Goal: Find specific page/section: Find specific page/section

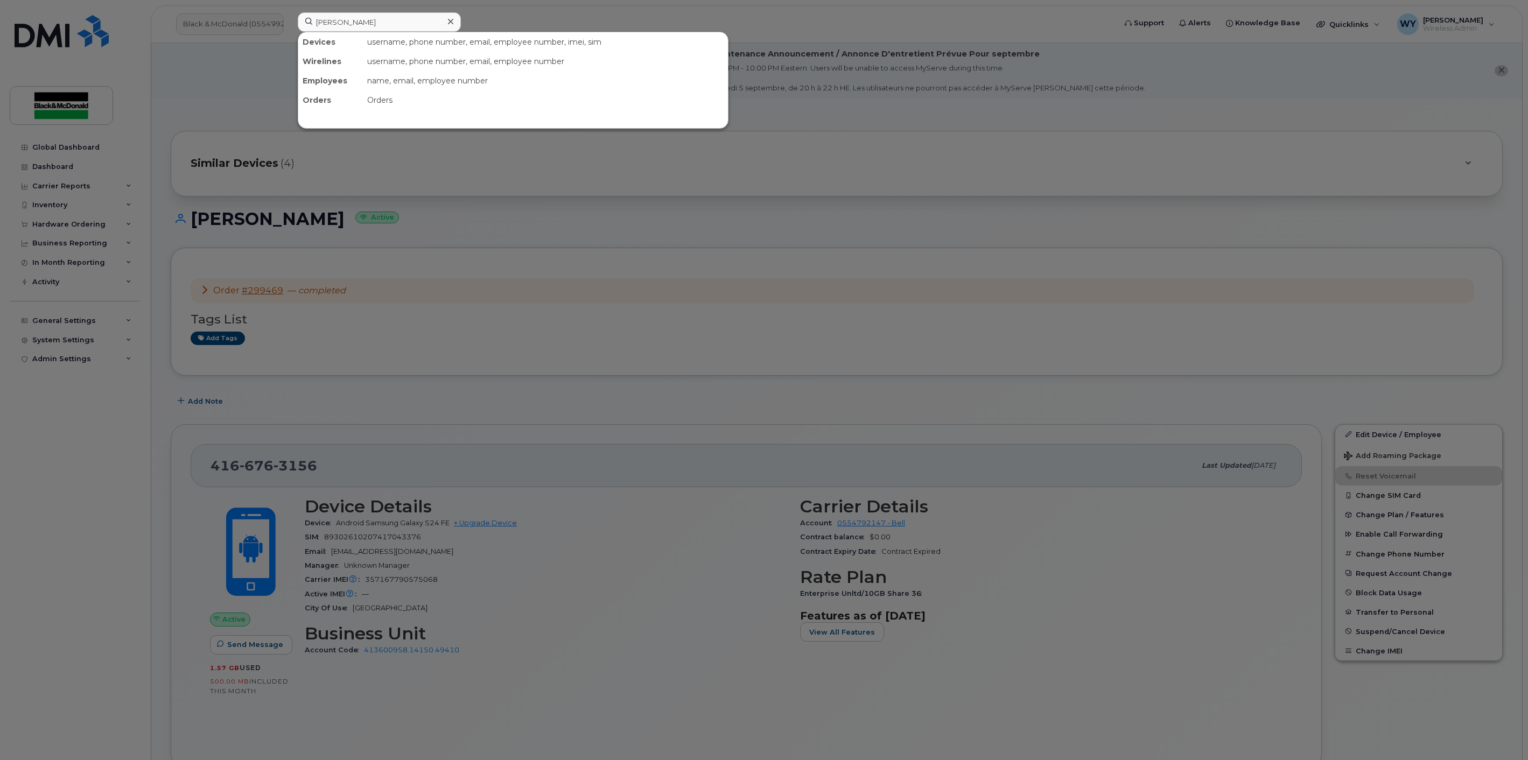
scroll to position [149, 0]
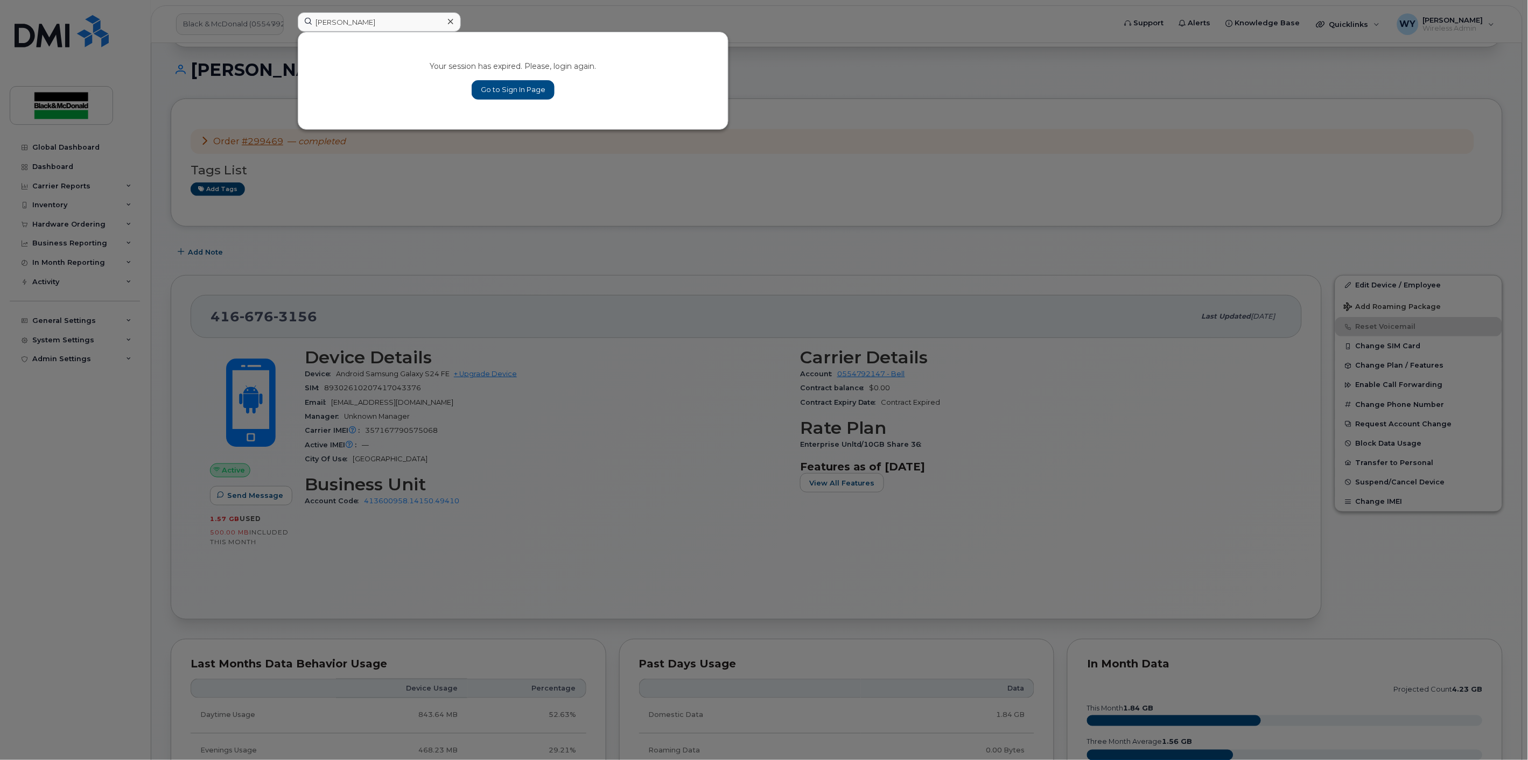
type input "Austin Traill"
click at [509, 89] on link "Go to Sign In Page" at bounding box center [513, 89] width 83 height 19
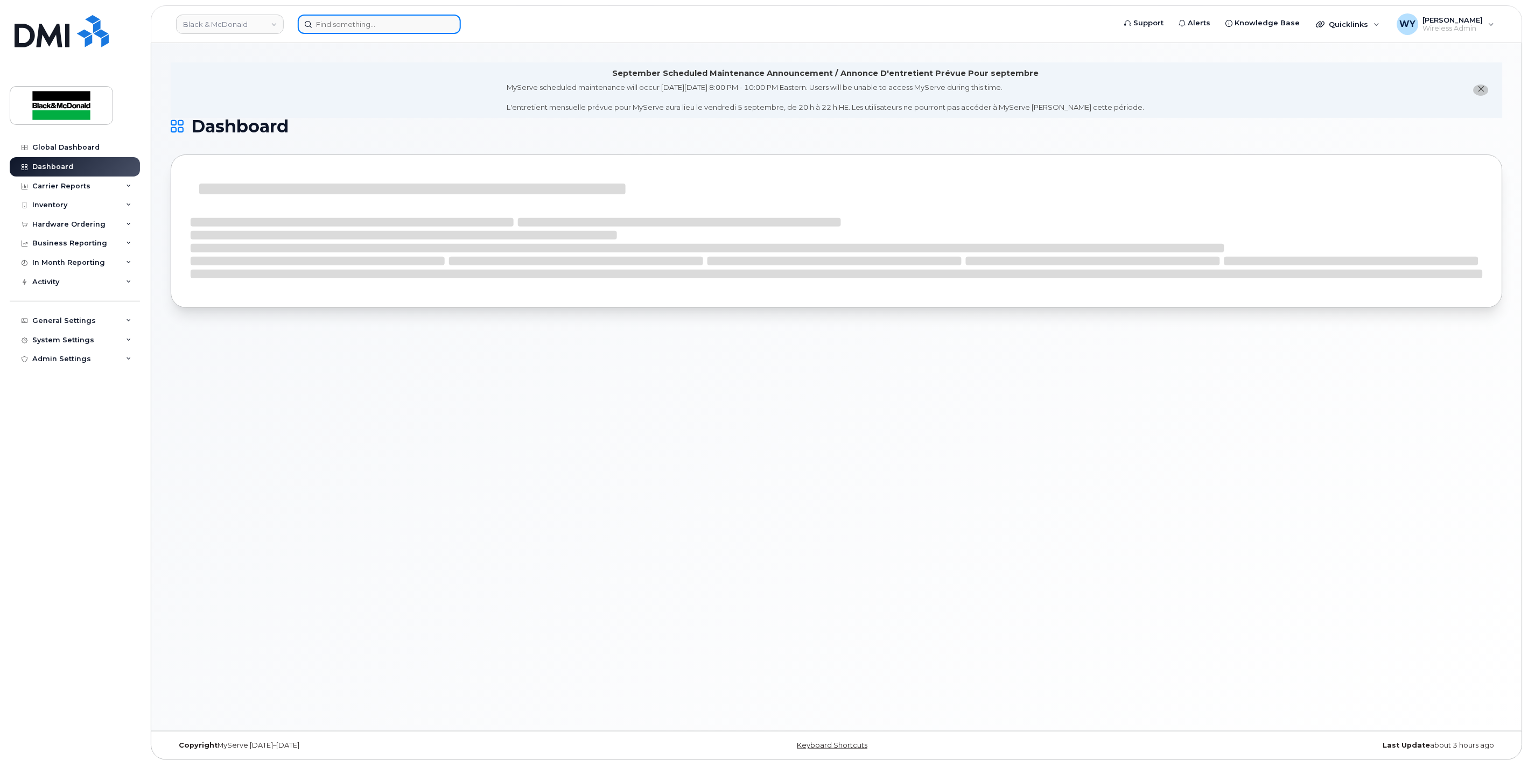
drag, startPoint x: 374, startPoint y: 25, endPoint x: 388, endPoint y: 26, distance: 13.5
click at [375, 25] on input at bounding box center [379, 24] width 163 height 19
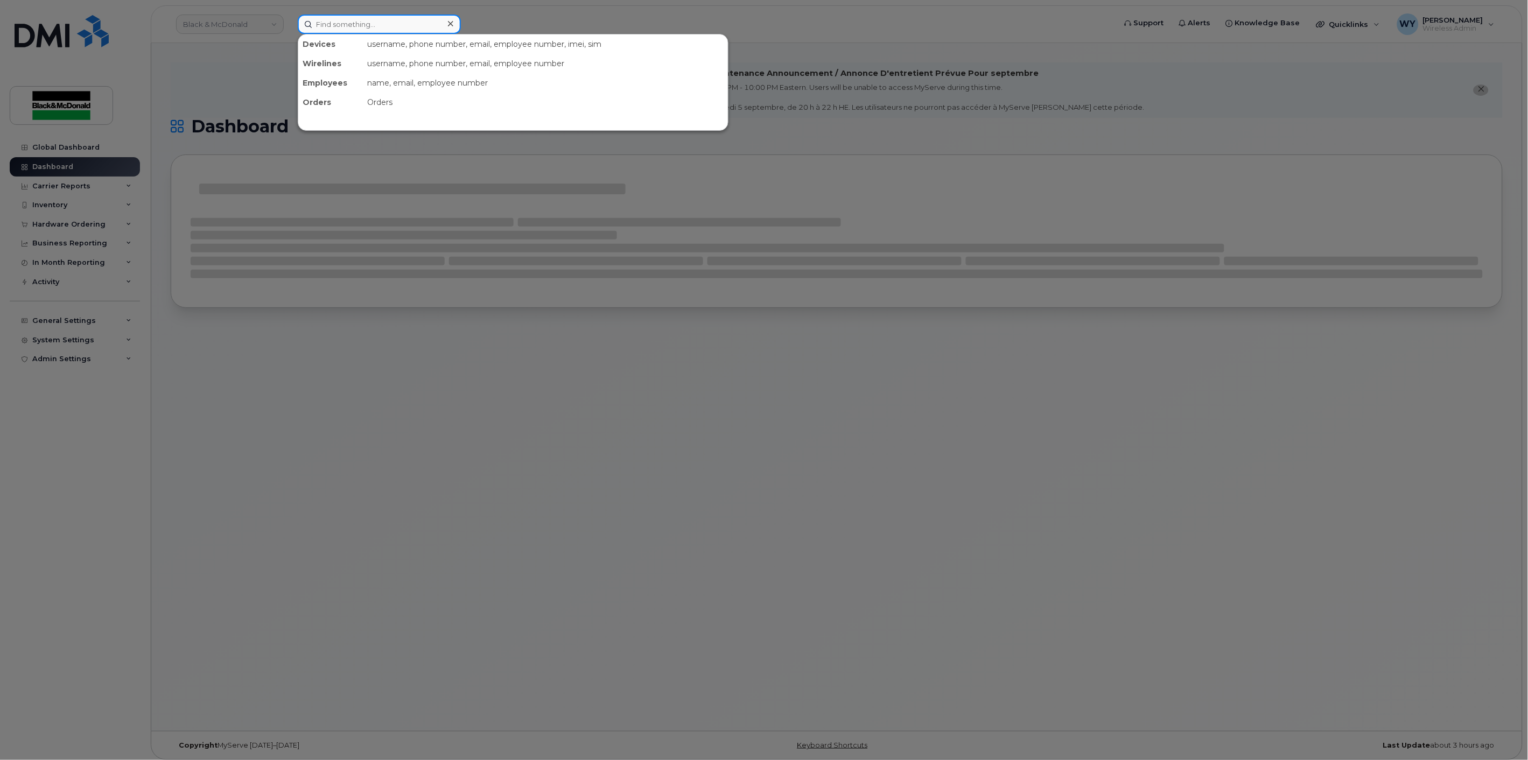
paste input "[PERSON_NAME]"
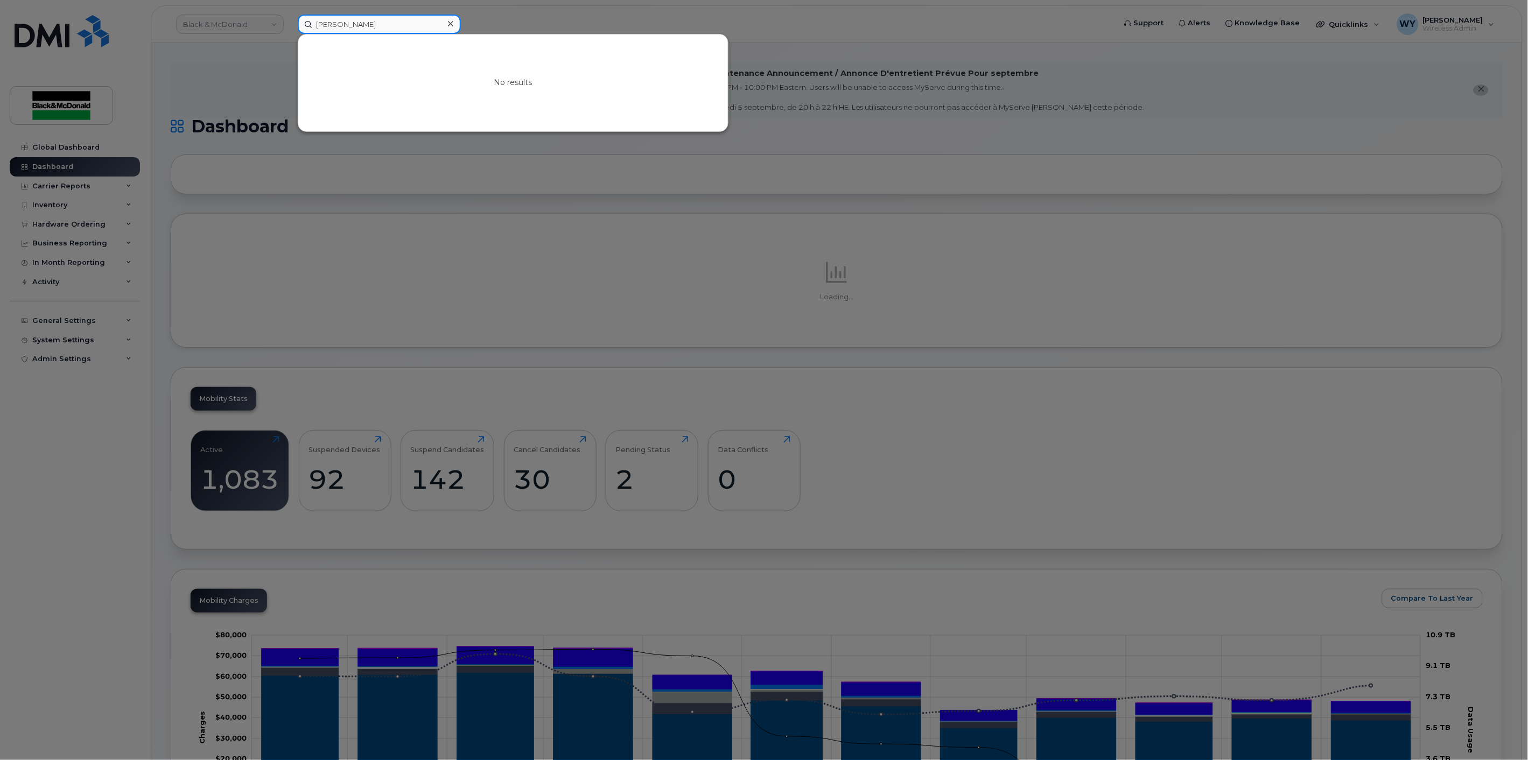
click at [369, 25] on input "[PERSON_NAME]" at bounding box center [379, 24] width 163 height 19
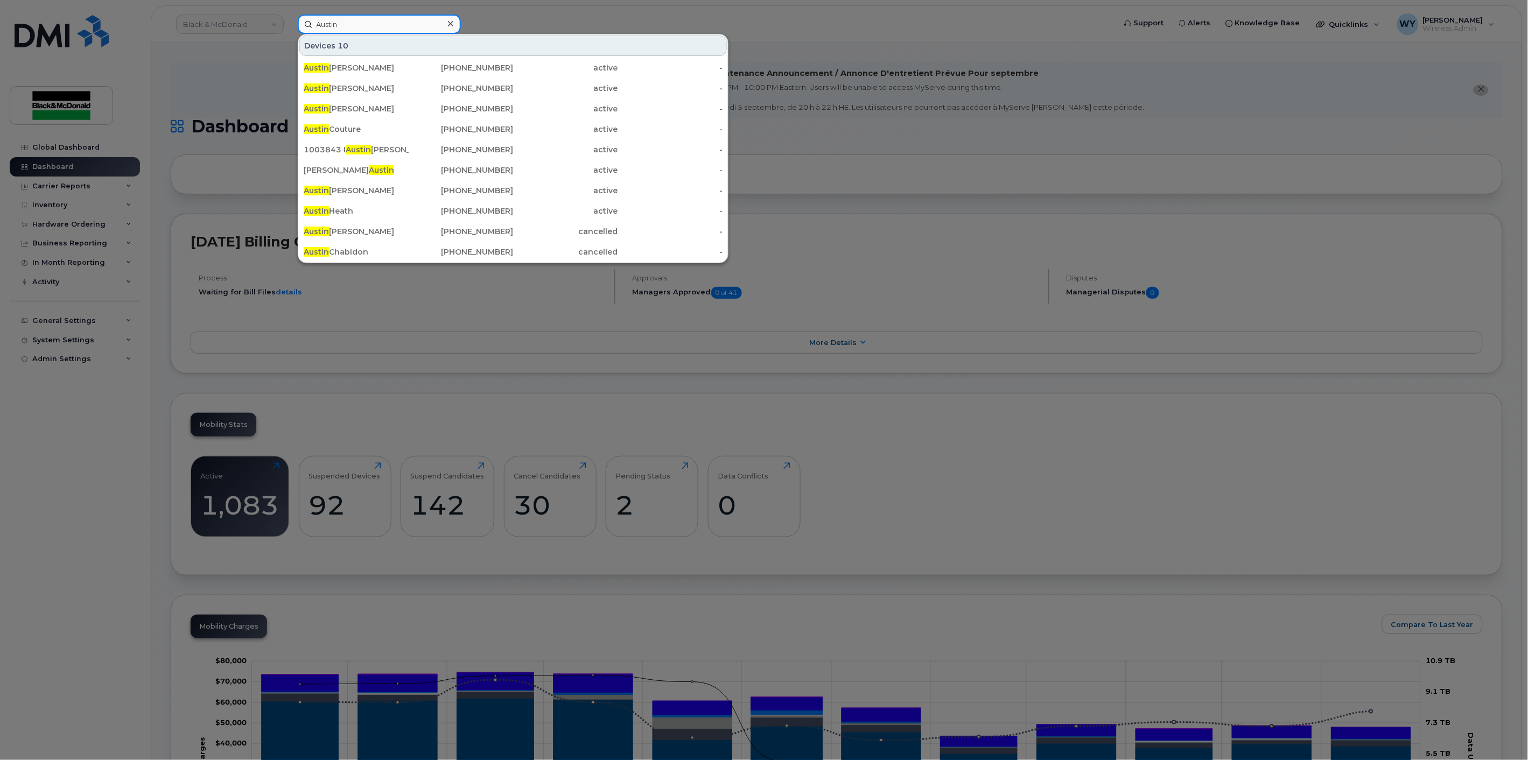
drag, startPoint x: 365, startPoint y: 22, endPoint x: 168, endPoint y: 1, distance: 198.1
click at [289, 15] on div "[PERSON_NAME] 10 [PERSON_NAME] [PHONE_NUMBER] active - [GEOGRAPHIC_DATA][PERSON…" at bounding box center [703, 24] width 828 height 19
paste input "357167790591131"
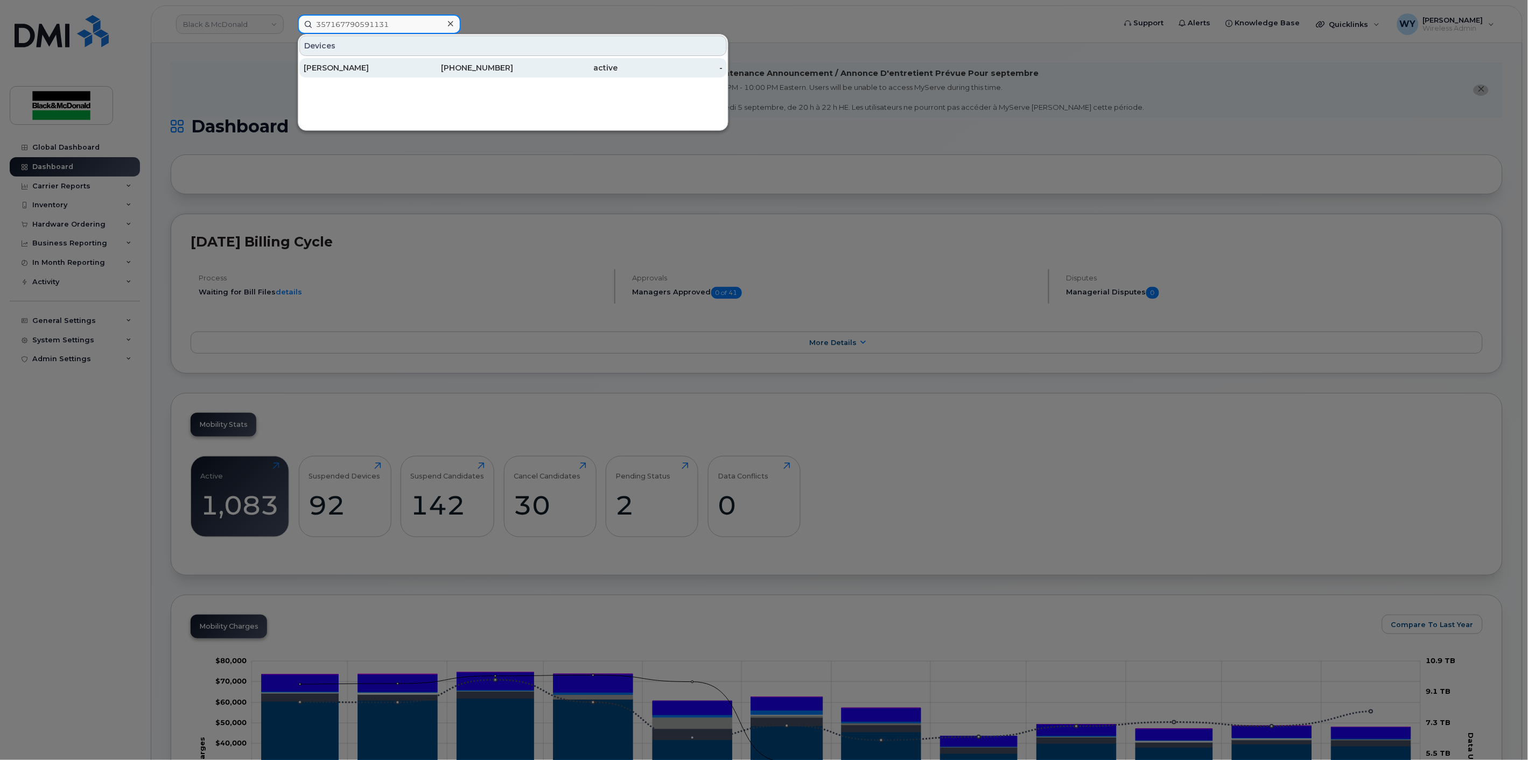
type input "357167790591131"
click at [359, 67] on div "[PERSON_NAME]" at bounding box center [356, 67] width 105 height 11
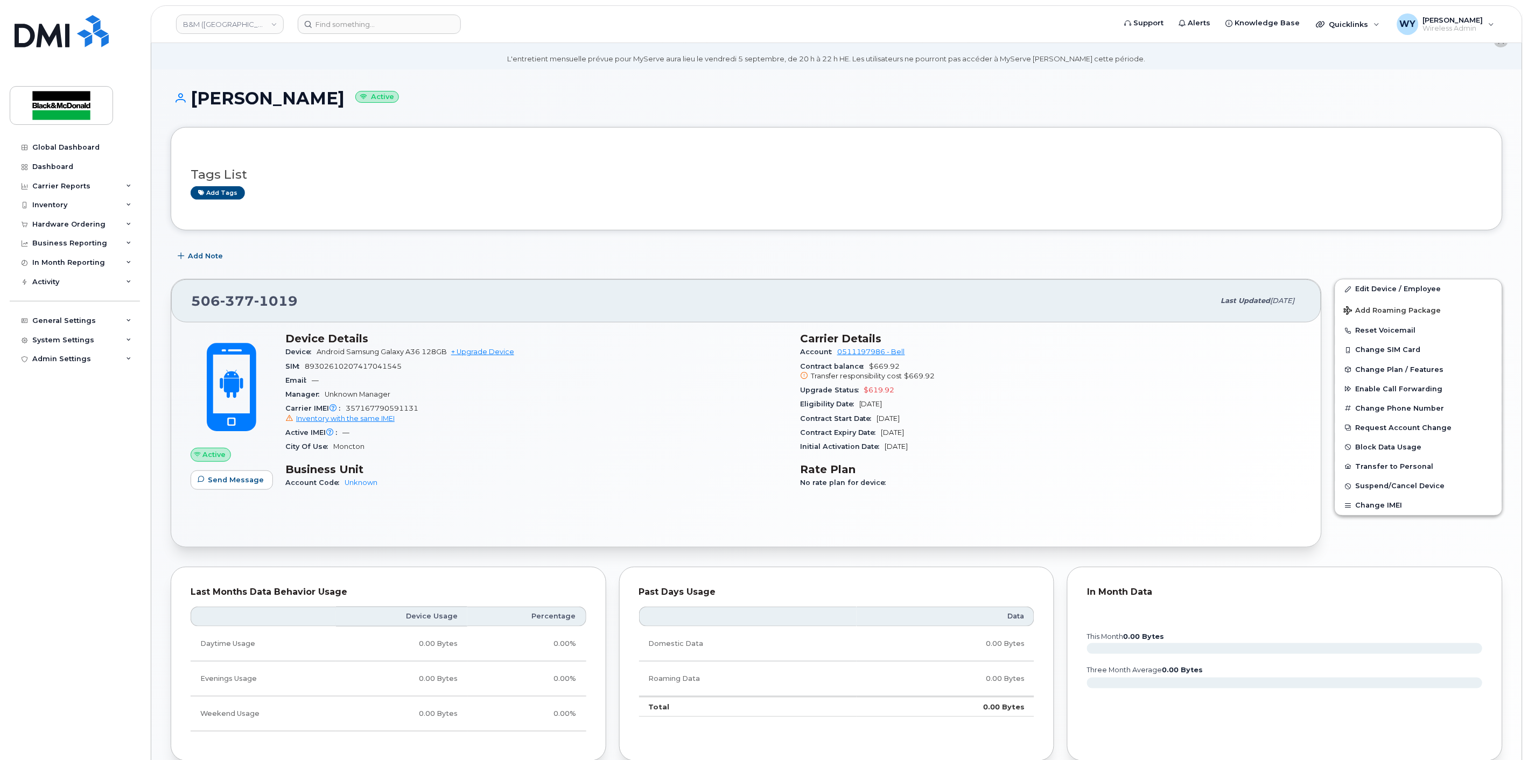
scroll to position [30, 0]
